Goal: Task Accomplishment & Management: Manage account settings

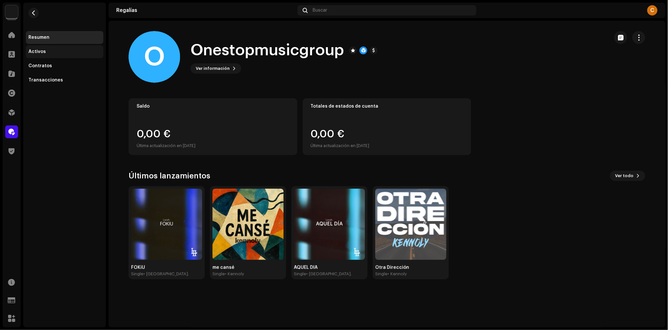
click at [61, 53] on div "Activos" at bounding box center [64, 51] width 72 height 5
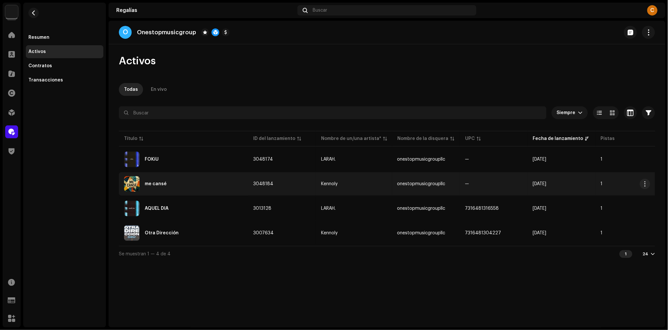
click at [186, 187] on div "me cansé" at bounding box center [183, 184] width 119 height 16
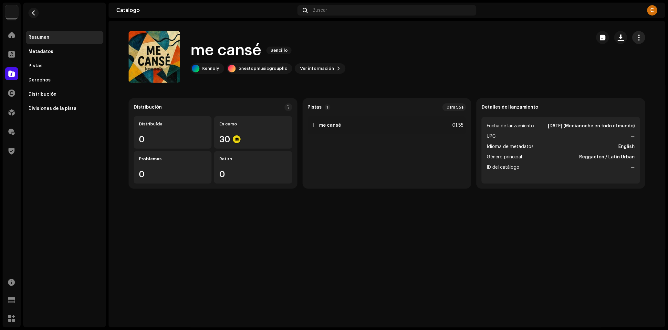
click at [636, 39] on span "button" at bounding box center [639, 37] width 6 height 5
click at [590, 68] on span "Editar" at bounding box center [587, 66] width 14 height 5
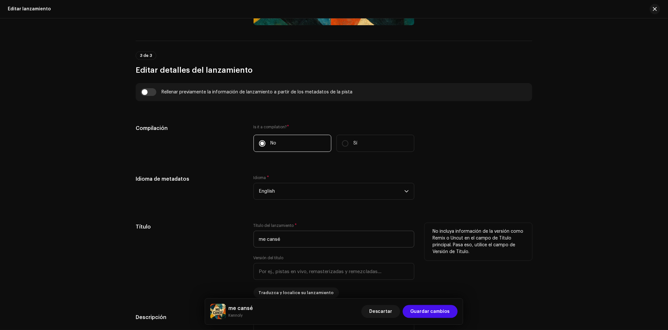
scroll to position [434, 0]
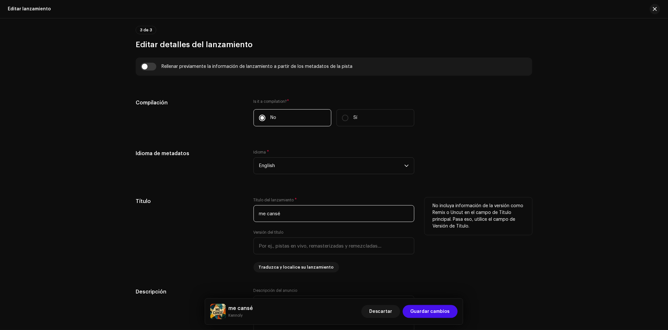
click at [261, 214] on input "me cansé" at bounding box center [334, 213] width 161 height 17
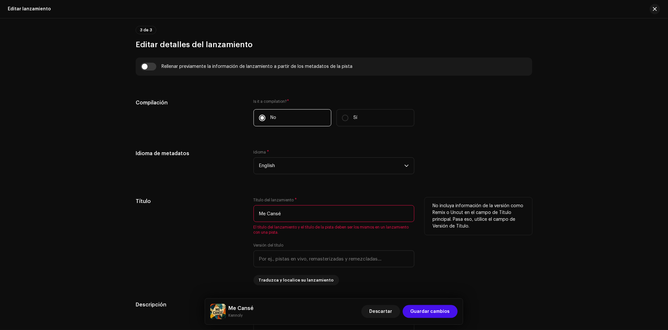
type input "Me Cansé"
click at [299, 205] on div "Título del lanzamiento * Me Cansé El título del lanzamiento y el título de la p…" at bounding box center [334, 215] width 161 height 37
click at [299, 216] on input "Me Cansé" at bounding box center [334, 213] width 161 height 17
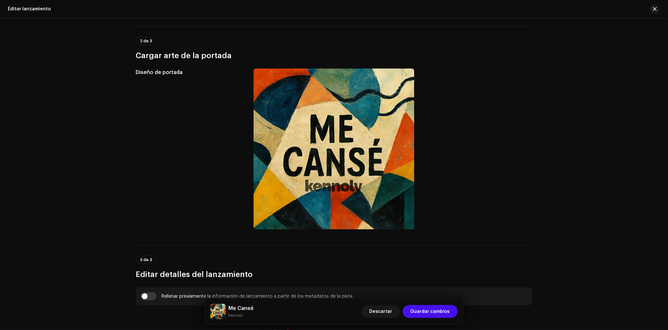
scroll to position [0, 0]
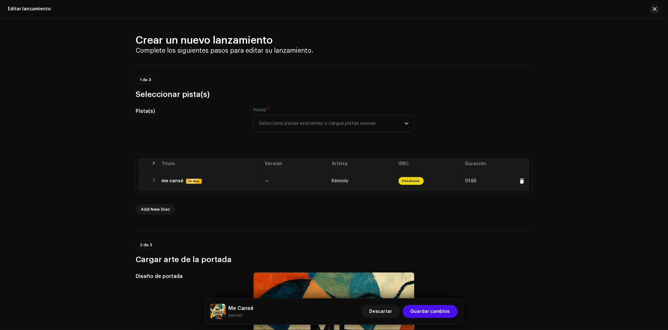
click at [265, 181] on span "—" at bounding box center [267, 181] width 4 height 5
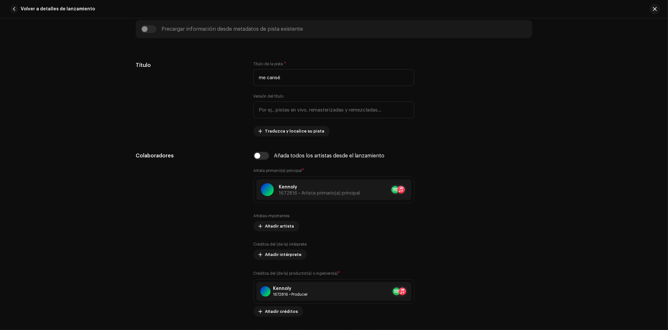
scroll to position [225, 0]
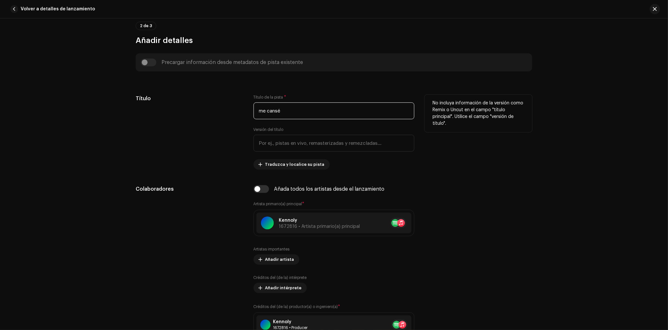
click at [293, 107] on input "me cansé" at bounding box center [334, 110] width 161 height 17
paste input "Me C"
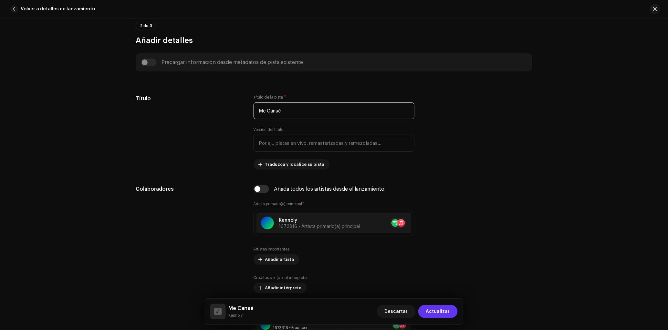
type input "Me Cansé"
click at [441, 312] on span "Actualizar" at bounding box center [438, 311] width 24 height 13
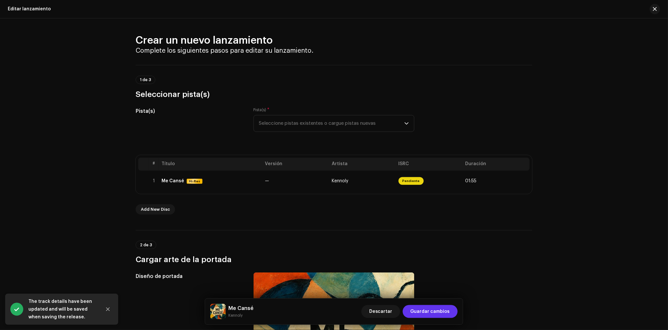
click at [441, 312] on span "Guardar cambios" at bounding box center [430, 311] width 39 height 13
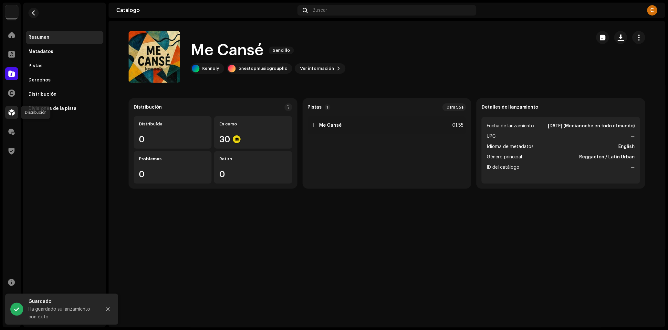
click at [13, 112] on span at bounding box center [11, 112] width 6 height 5
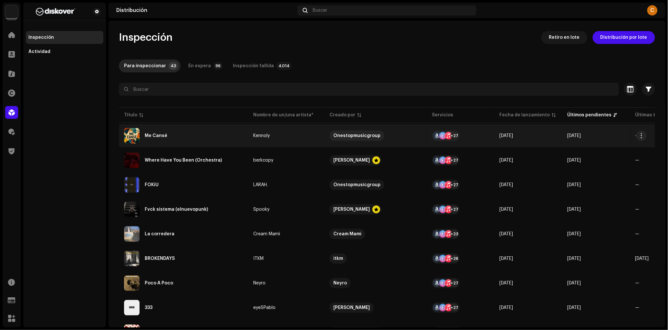
click at [193, 138] on div "Me Cansé" at bounding box center [183, 136] width 119 height 16
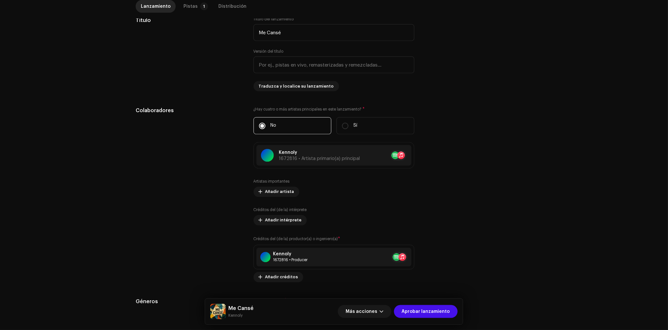
scroll to position [284, 0]
click at [196, 3] on p-tab "Pistas 1" at bounding box center [194, 6] width 32 height 13
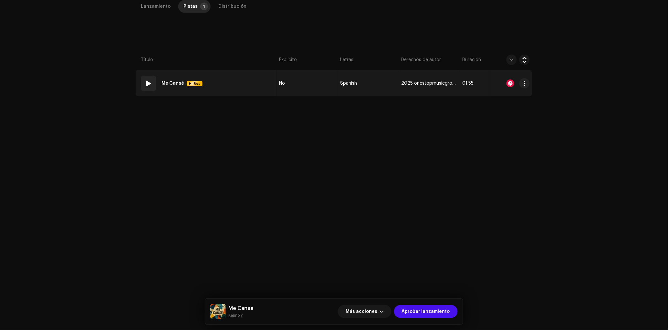
click at [257, 89] on td "01 Me Cansé Hi-Res" at bounding box center [206, 83] width 141 height 26
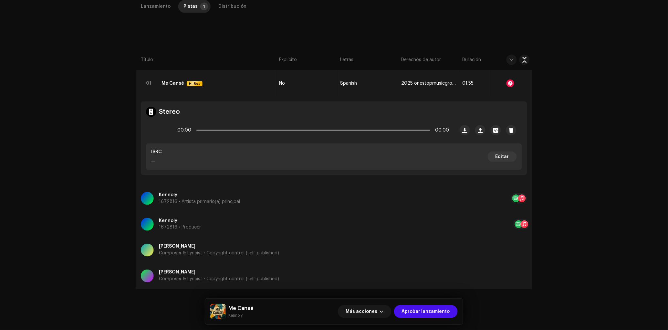
scroll to position [144, 0]
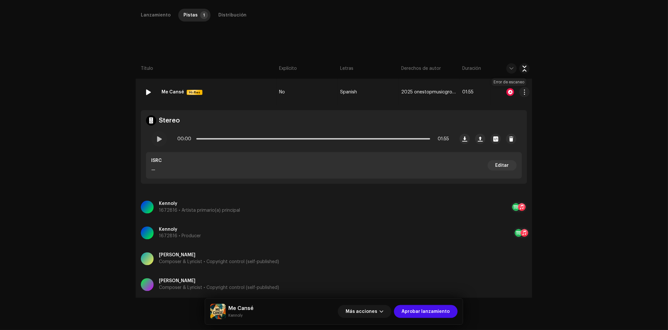
click at [508, 93] on div at bounding box center [511, 92] width 8 height 8
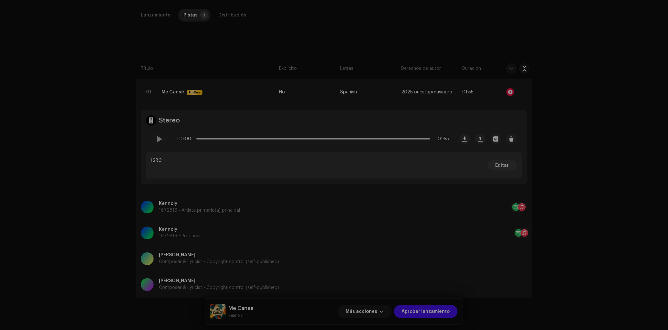
click at [287, 46] on div "Reconocimiento de audio por AcrCloud is still processing the audio file. Do NOT…" at bounding box center [334, 165] width 668 height 330
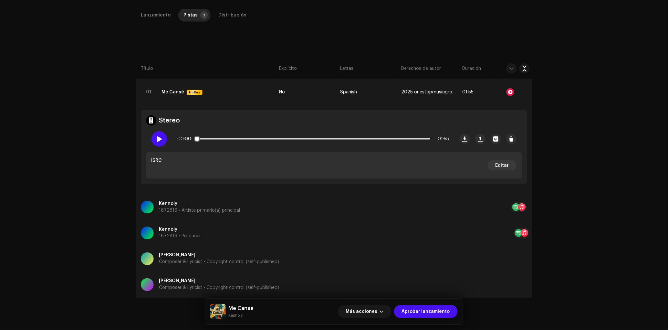
click at [154, 142] on div at bounding box center [160, 139] width 16 height 16
drag, startPoint x: 204, startPoint y: 137, endPoint x: 211, endPoint y: 138, distance: 6.8
click at [211, 138] on span at bounding box center [209, 139] width 6 height 6
drag, startPoint x: 211, startPoint y: 138, endPoint x: 266, endPoint y: 139, distance: 55.3
click at [233, 139] on span at bounding box center [229, 139] width 6 height 6
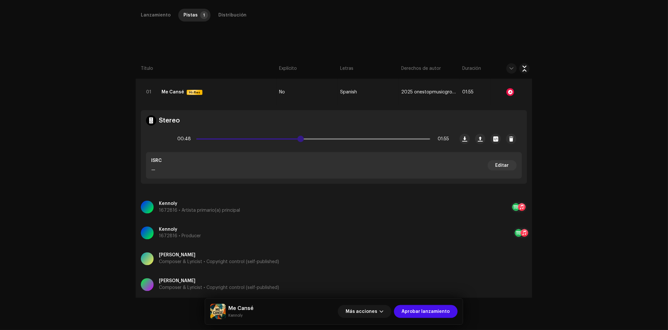
drag, startPoint x: 268, startPoint y: 140, endPoint x: 313, endPoint y: 137, distance: 45.6
click at [304, 137] on span at bounding box center [301, 139] width 6 height 6
drag, startPoint x: 317, startPoint y: 139, endPoint x: 369, endPoint y: 139, distance: 52.0
click at [369, 139] on span at bounding box center [370, 139] width 6 height 6
drag, startPoint x: 375, startPoint y: 140, endPoint x: 415, endPoint y: 139, distance: 39.4
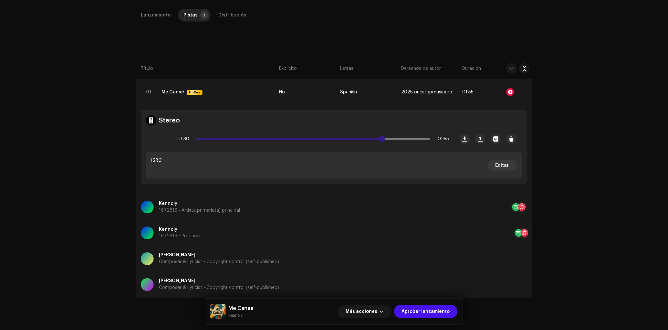
click at [385, 139] on span at bounding box center [382, 139] width 6 height 6
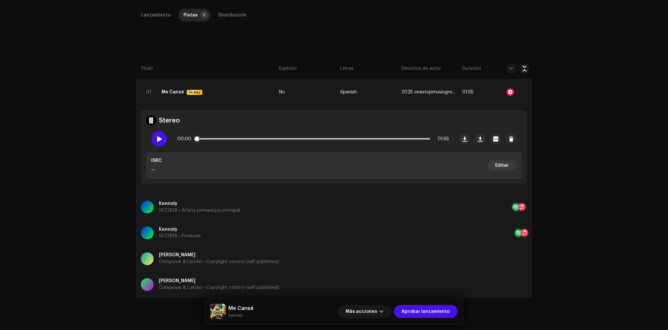
click at [160, 138] on span at bounding box center [158, 138] width 5 height 5
drag, startPoint x: 198, startPoint y: 140, endPoint x: 420, endPoint y: 142, distance: 222.0
click at [420, 142] on span at bounding box center [421, 139] width 6 height 6
click at [159, 140] on span at bounding box center [158, 138] width 5 height 5
click at [479, 143] on button "button" at bounding box center [480, 139] width 10 height 10
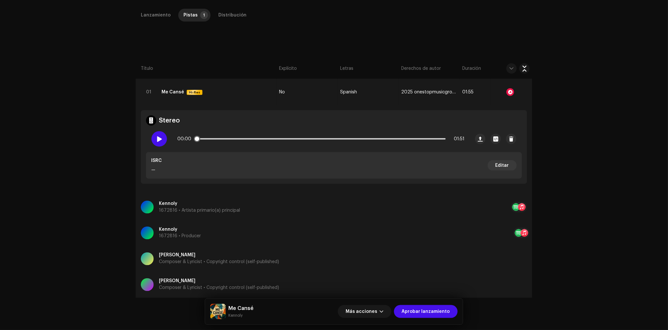
click at [159, 139] on span at bounding box center [158, 138] width 5 height 5
drag, startPoint x: 198, startPoint y: 140, endPoint x: 379, endPoint y: 136, distance: 180.7
click at [373, 136] on span at bounding box center [370, 139] width 6 height 6
drag, startPoint x: 383, startPoint y: 138, endPoint x: 428, endPoint y: 139, distance: 44.9
click at [428, 139] on span at bounding box center [430, 139] width 6 height 6
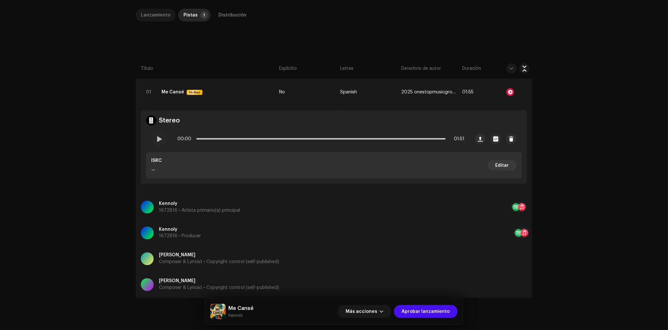
click at [155, 16] on div "Lanzamiento" at bounding box center [156, 15] width 30 height 13
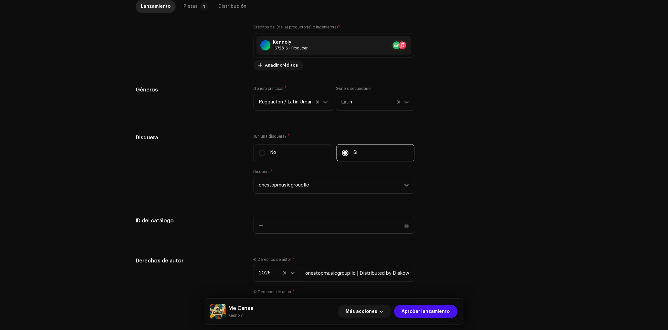
scroll to position [538, 0]
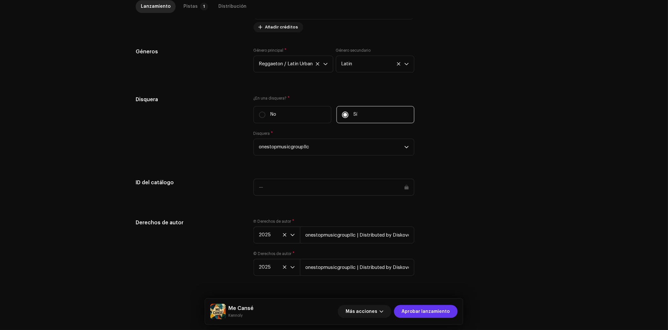
click at [434, 308] on span "Aprobar lanzamiento" at bounding box center [426, 311] width 48 height 13
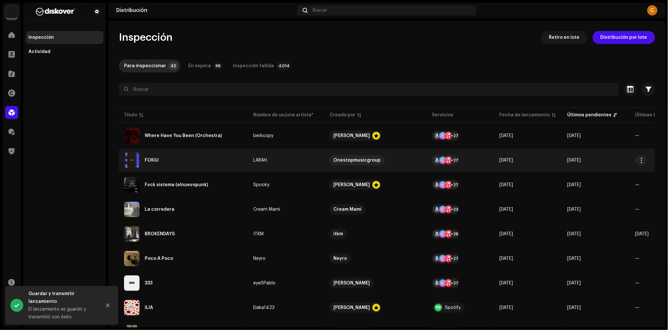
click at [210, 164] on div "FOKiU" at bounding box center [183, 160] width 119 height 16
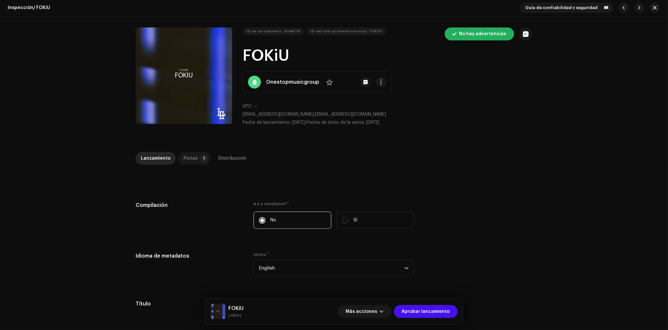
click at [193, 158] on p-tab "Pistas 1" at bounding box center [194, 158] width 32 height 13
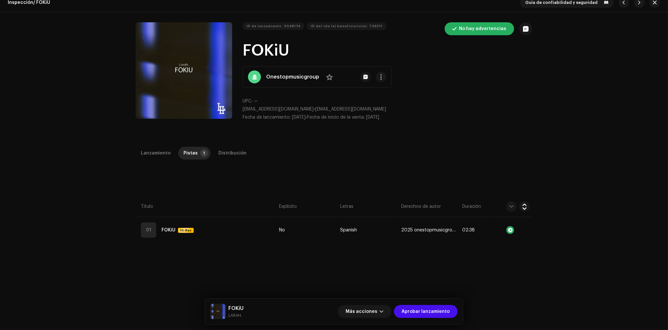
scroll to position [13, 0]
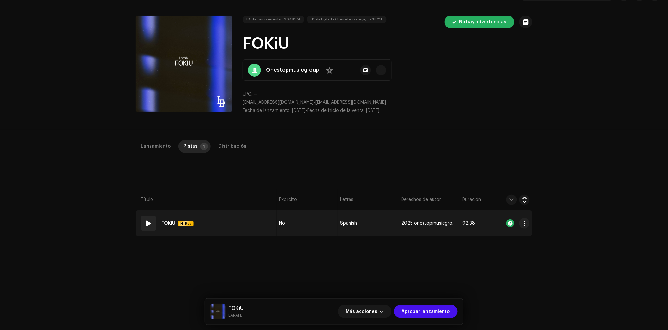
click at [145, 225] on span at bounding box center [149, 223] width 8 height 8
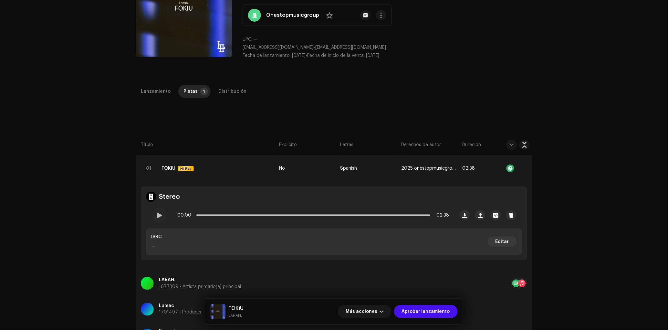
scroll to position [72, 0]
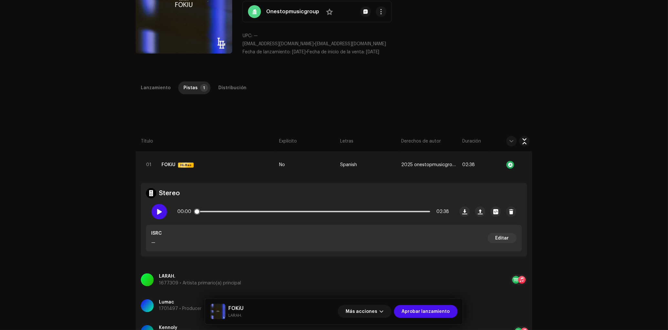
click at [156, 214] on span at bounding box center [158, 211] width 5 height 5
click at [153, 87] on div "Lanzamiento" at bounding box center [156, 87] width 30 height 13
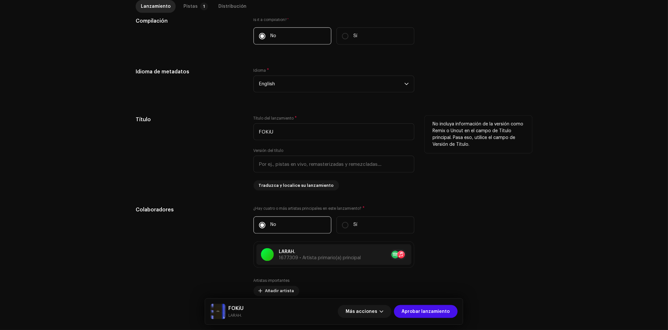
scroll to position [183, 0]
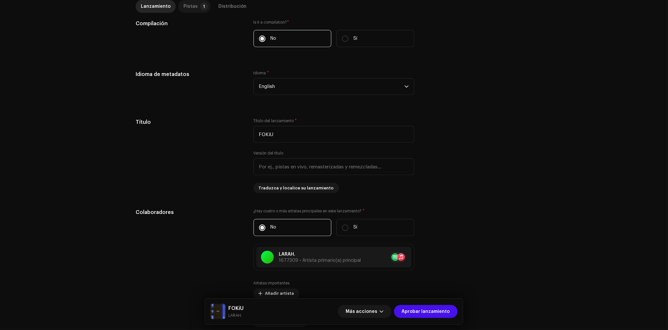
click at [200, 7] on p-badge "1" at bounding box center [204, 7] width 8 height 8
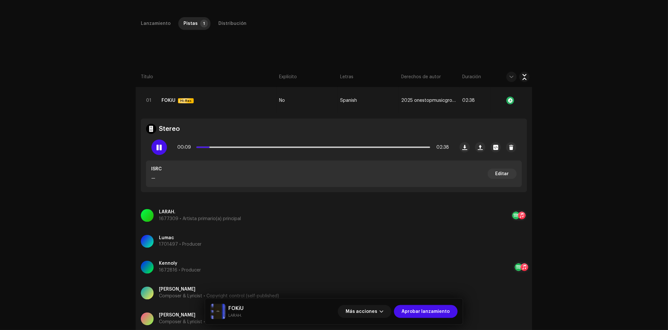
scroll to position [86, 0]
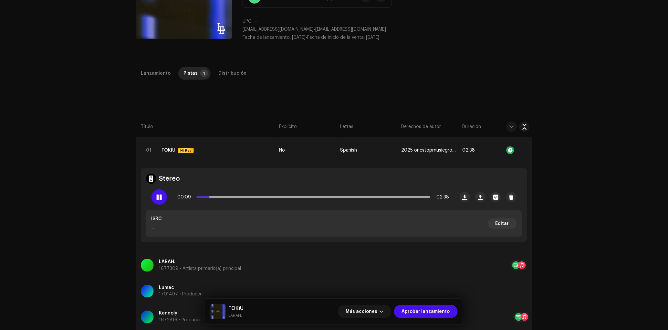
click at [226, 66] on div "Inspección / FOKiU Guía de confiabilidad y seguridad ID de lanzamiento: 3048174…" at bounding box center [334, 165] width 668 height 330
click at [227, 76] on div "Distribución" at bounding box center [232, 73] width 28 height 13
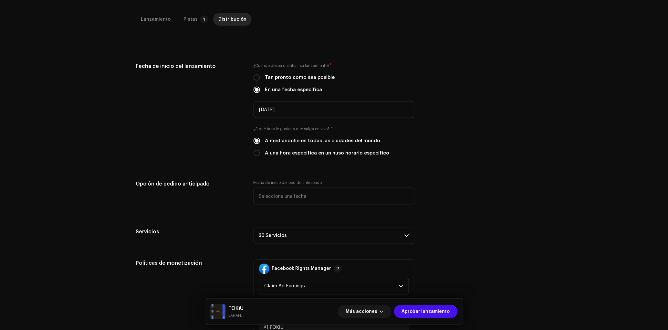
scroll to position [43, 0]
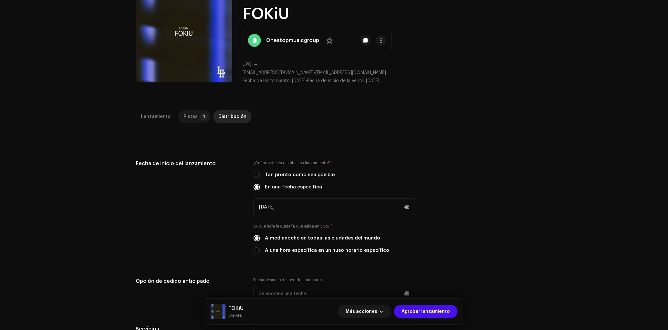
click at [193, 122] on p-tab "Pistas 1" at bounding box center [194, 116] width 32 height 13
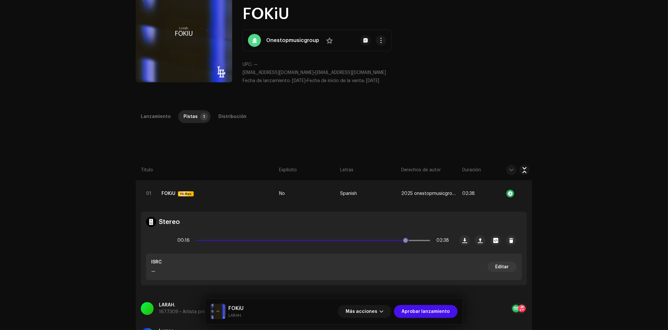
drag, startPoint x: 218, startPoint y: 239, endPoint x: 405, endPoint y: 237, distance: 187.1
click at [405, 237] on div "00:16 02:38" at bounding box center [313, 240] width 272 height 13
drag, startPoint x: 408, startPoint y: 243, endPoint x: 416, endPoint y: 243, distance: 8.1
click at [412, 243] on span at bounding box center [408, 240] width 6 height 6
click at [421, 243] on span at bounding box center [419, 240] width 6 height 6
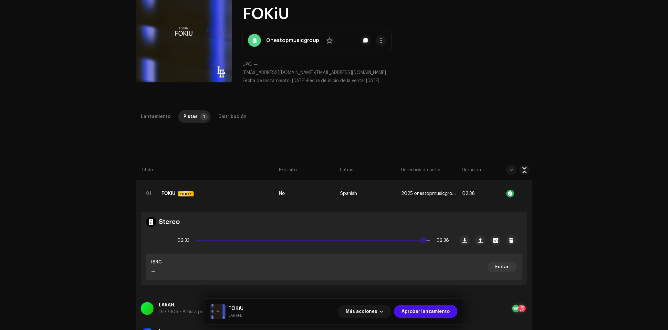
click at [425, 243] on span at bounding box center [423, 240] width 6 height 6
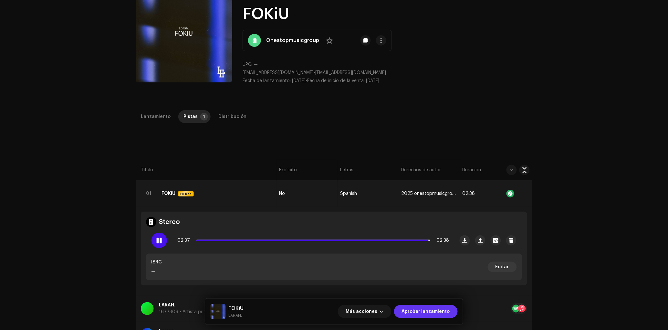
click at [413, 310] on span "Aprobar lanzamiento" at bounding box center [426, 311] width 48 height 13
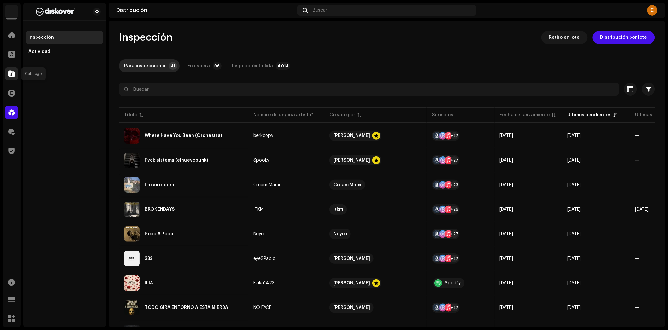
click at [11, 77] on div at bounding box center [11, 73] width 13 height 13
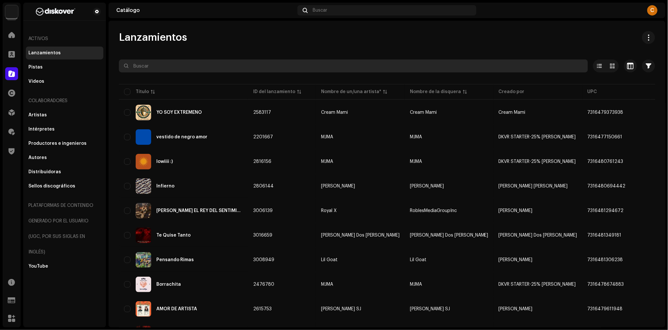
click at [169, 66] on input "text" at bounding box center [353, 65] width 469 height 13
paste input "8445431032039"
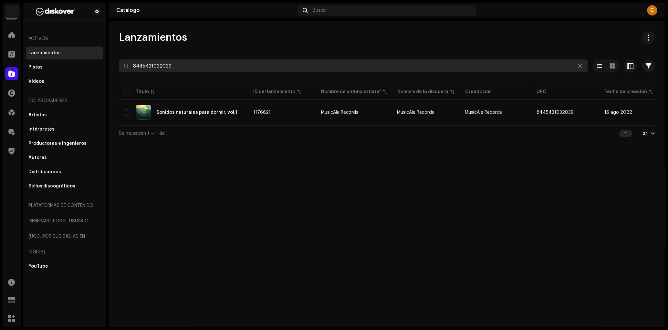
type input "8445431032039"
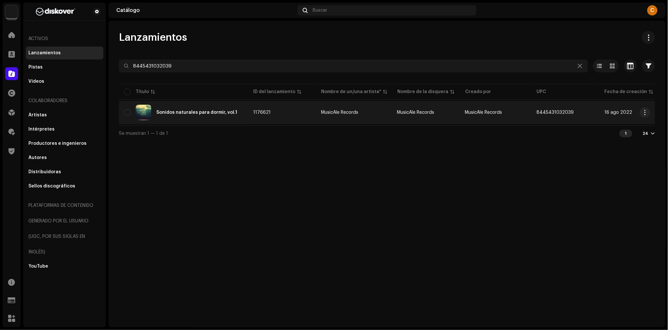
click at [302, 118] on td "1176621" at bounding box center [282, 112] width 68 height 23
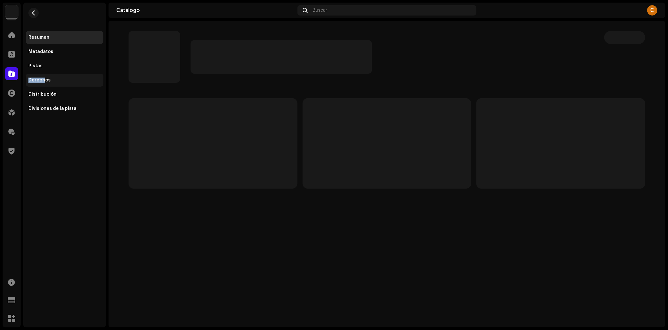
click at [43, 78] on div "Derechos" at bounding box center [39, 80] width 22 height 5
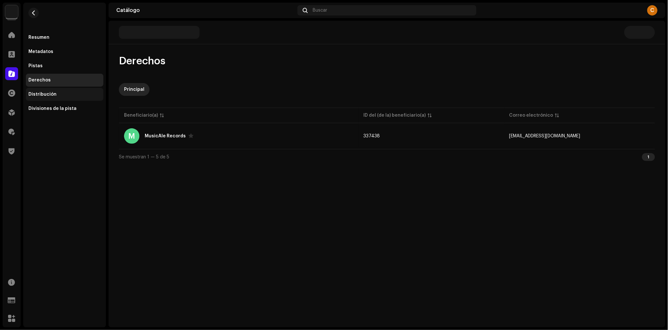
click at [50, 96] on div "Distribución" at bounding box center [42, 94] width 28 height 5
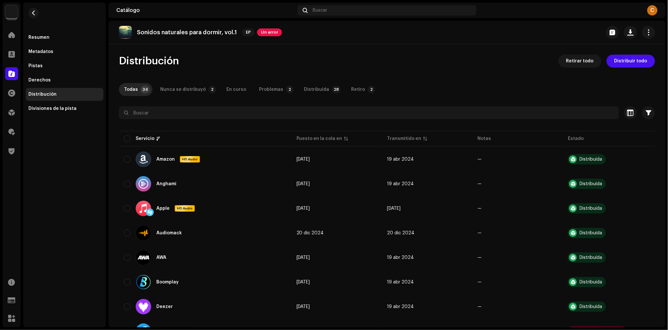
click at [564, 65] on button "Retirar todo" at bounding box center [580, 61] width 43 height 13
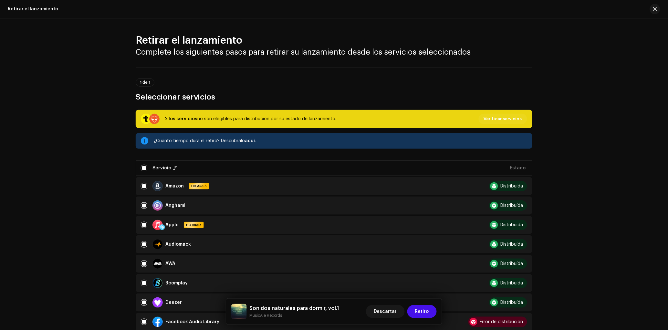
click at [421, 319] on div "Sonidos naturales para dormir, vol.1 MusicAle Records Descartar Retiro" at bounding box center [334, 312] width 216 height 26
click at [419, 315] on span "Retiro" at bounding box center [422, 311] width 14 height 13
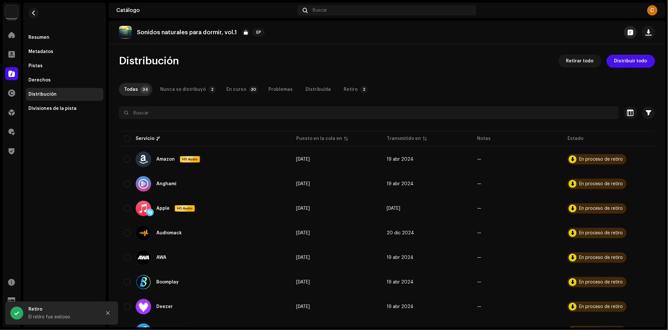
click at [626, 26] on button "button" at bounding box center [630, 32] width 13 height 13
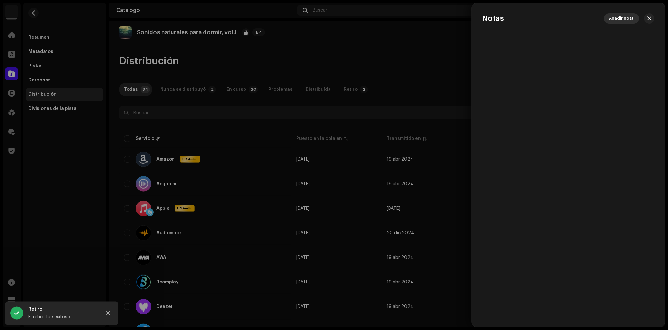
click at [626, 18] on span "Añadir nota" at bounding box center [621, 18] width 25 height 13
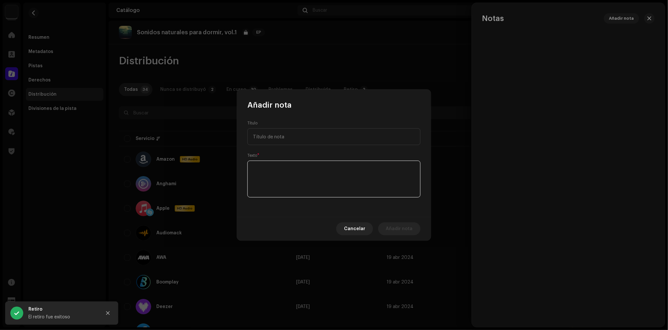
click at [322, 179] on textarea at bounding box center [333, 179] width 173 height 37
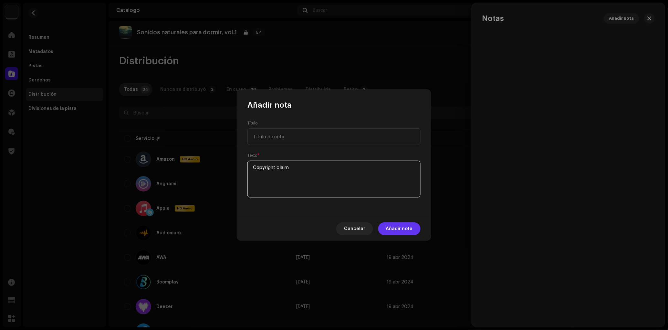
type textarea "Copyright claim"
click at [392, 224] on span "Añadir nota" at bounding box center [399, 228] width 27 height 13
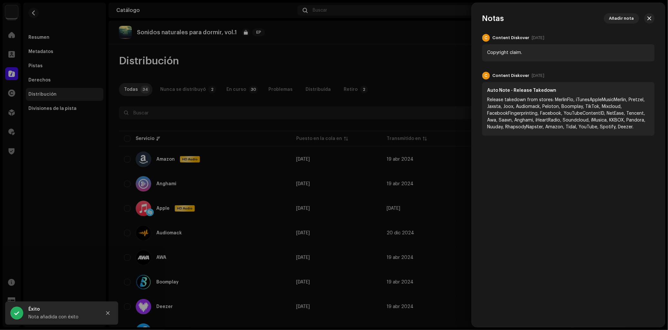
click at [55, 81] on div at bounding box center [334, 165] width 668 height 330
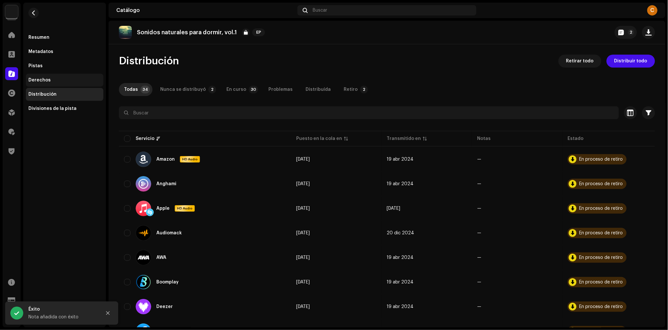
click at [52, 80] on div "Derechos" at bounding box center [64, 80] width 72 height 5
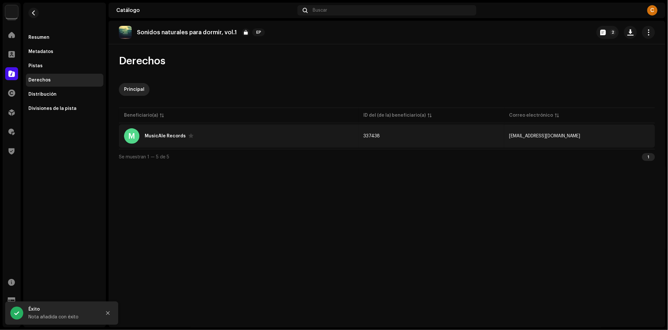
click at [277, 133] on div "M MusicAle Records" at bounding box center [238, 136] width 229 height 16
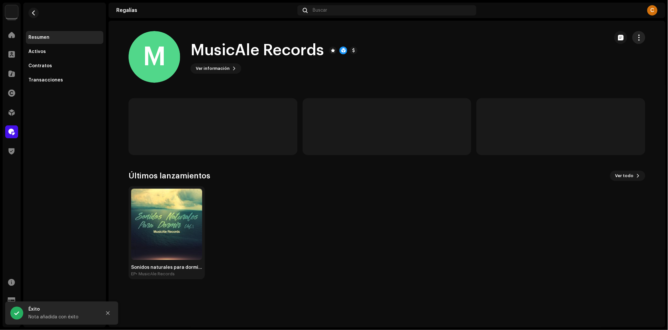
click at [637, 37] on span "button" at bounding box center [639, 37] width 6 height 5
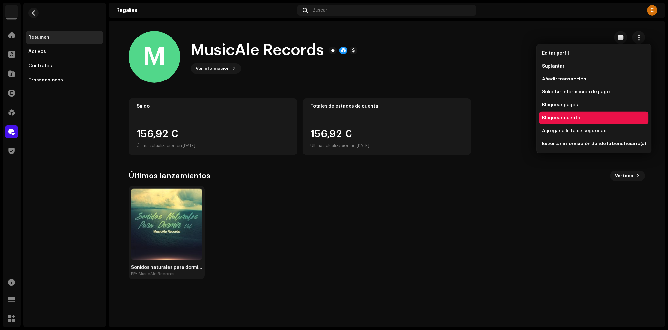
click at [566, 120] on span "Bloquear cuenta" at bounding box center [561, 117] width 38 height 5
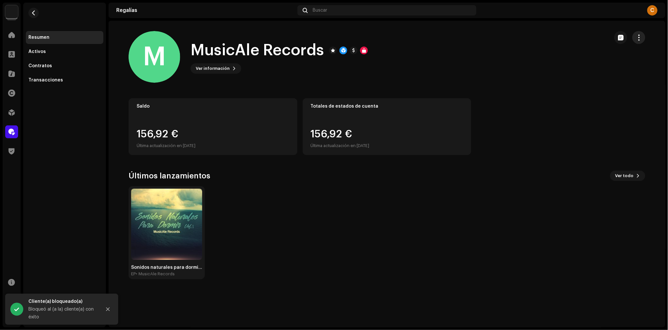
click at [638, 40] on button "button" at bounding box center [639, 37] width 13 height 13
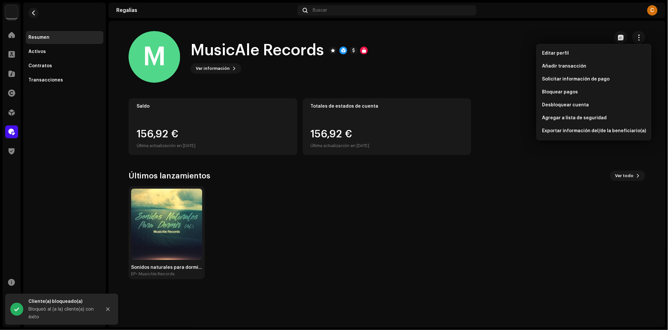
click at [500, 54] on div "M MusicAle Records Ver información" at bounding box center [367, 57] width 476 height 52
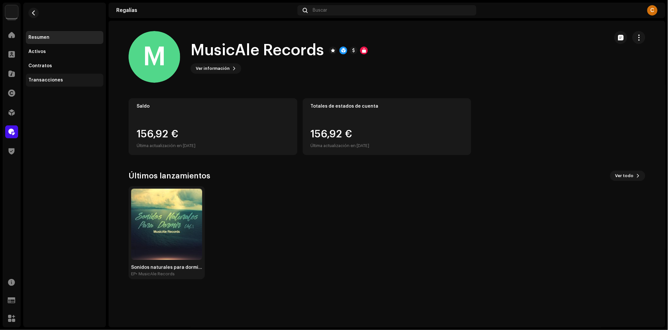
click at [53, 78] on div "Transacciones" at bounding box center [45, 80] width 35 height 5
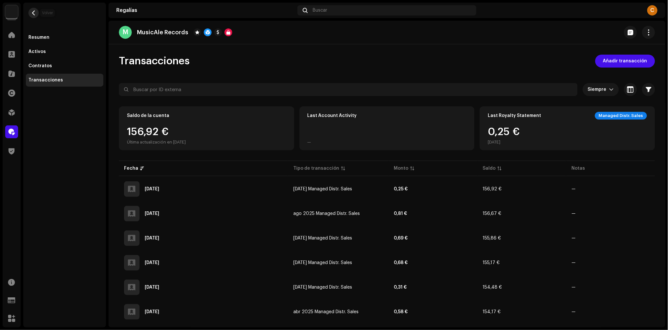
click at [34, 12] on span "button" at bounding box center [33, 12] width 5 height 5
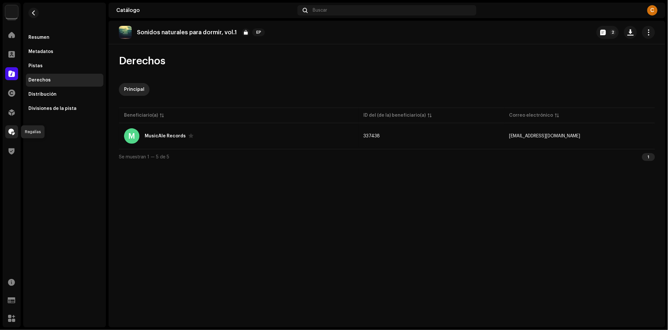
click at [9, 135] on div at bounding box center [11, 131] width 13 height 13
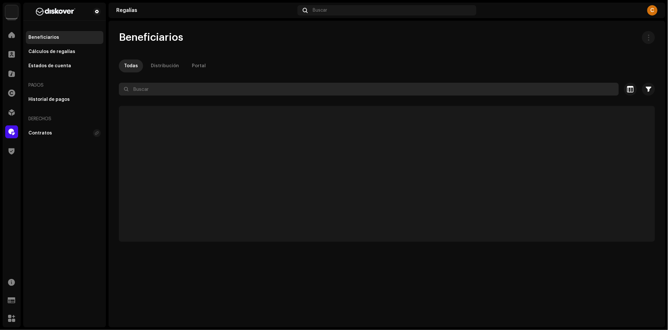
click at [211, 91] on input "text" at bounding box center [369, 89] width 500 height 13
paste input "[EMAIL_ADDRESS][DOMAIN_NAME]"
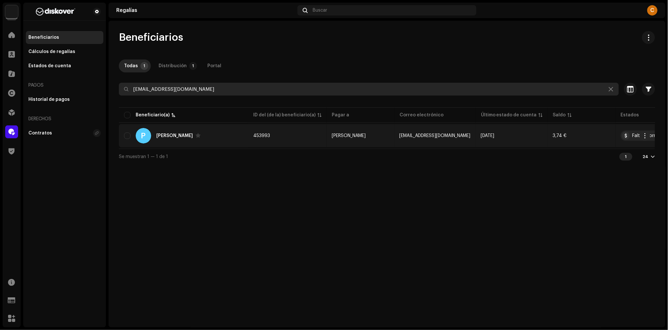
type input "[EMAIL_ADDRESS][DOMAIN_NAME]"
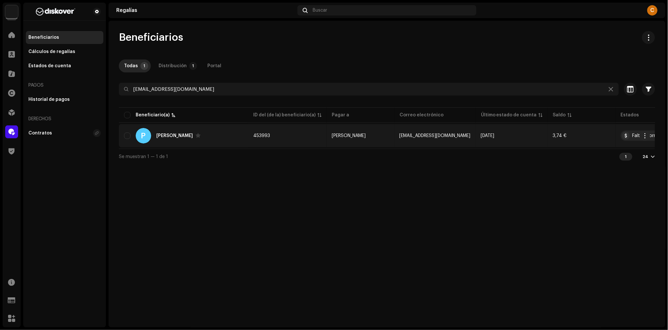
click at [227, 130] on div "P [PERSON_NAME]" at bounding box center [183, 136] width 119 height 16
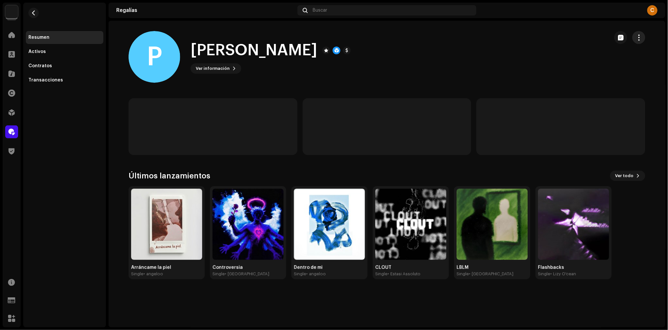
click at [640, 43] on button "button" at bounding box center [639, 37] width 13 height 13
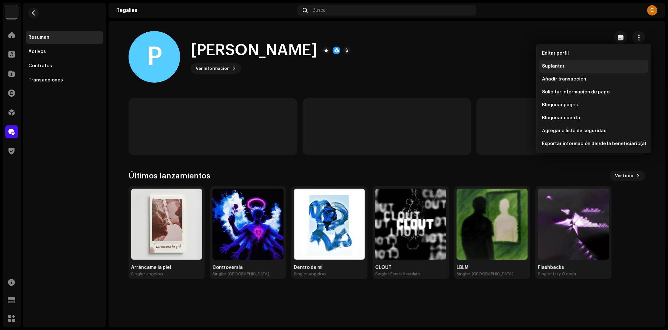
click at [600, 66] on div "Suplantar" at bounding box center [594, 66] width 104 height 5
